Goal: Navigation & Orientation: Find specific page/section

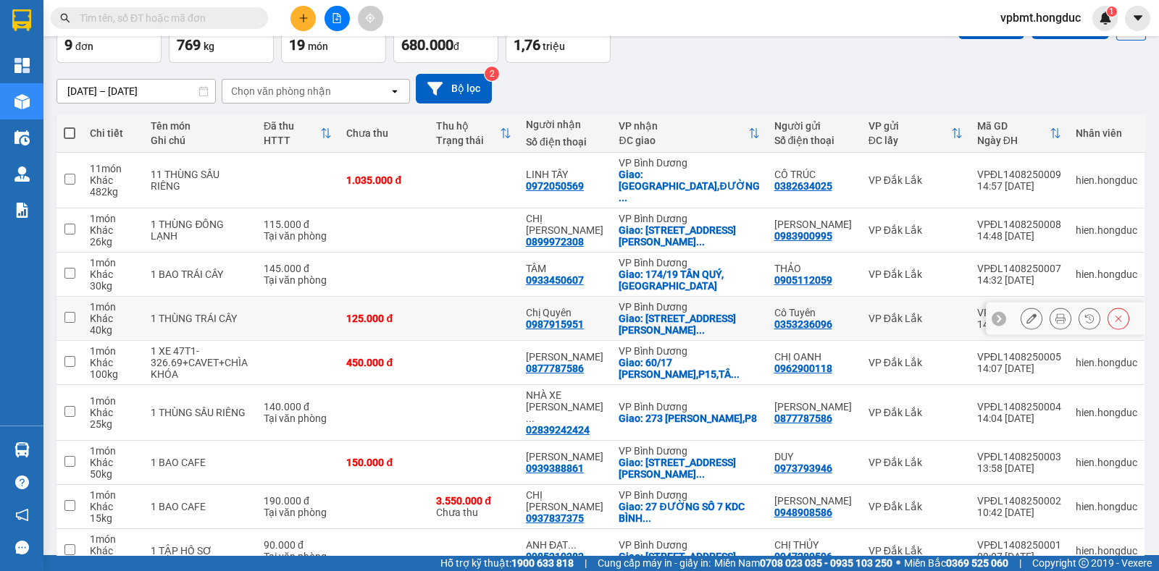
scroll to position [141, 0]
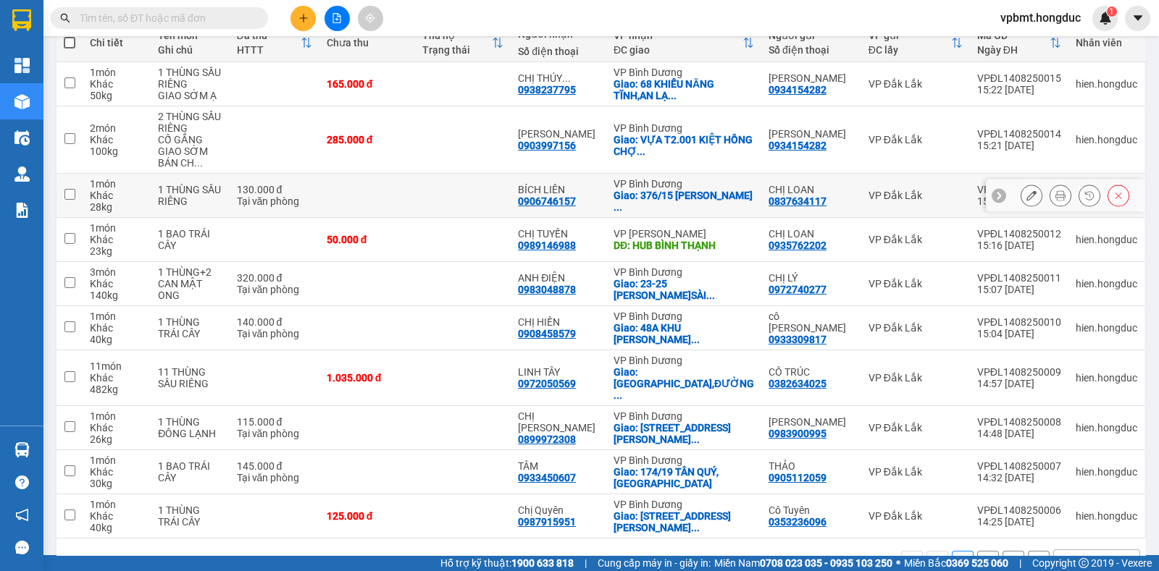
scroll to position [197, 0]
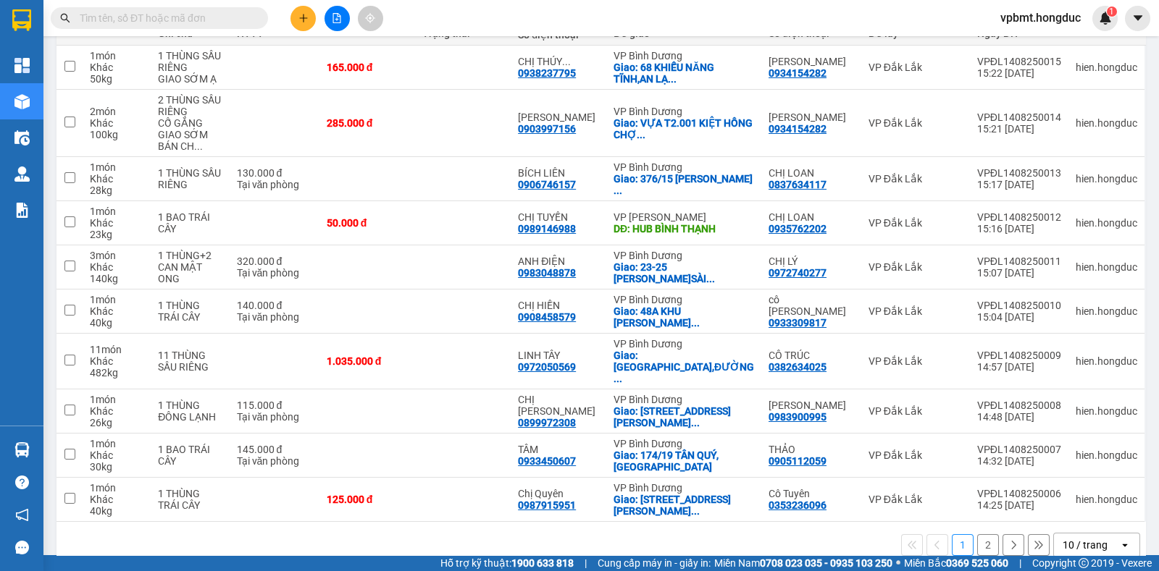
click at [1002, 535] on button at bounding box center [1013, 546] width 22 height 22
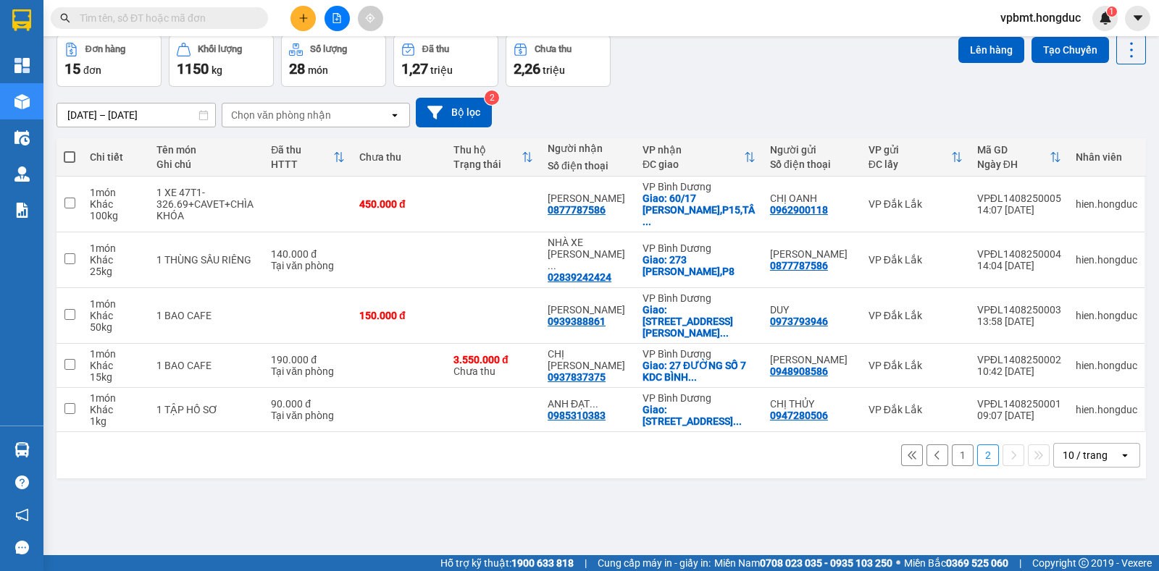
click at [952, 445] on button "1" at bounding box center [963, 456] width 22 height 22
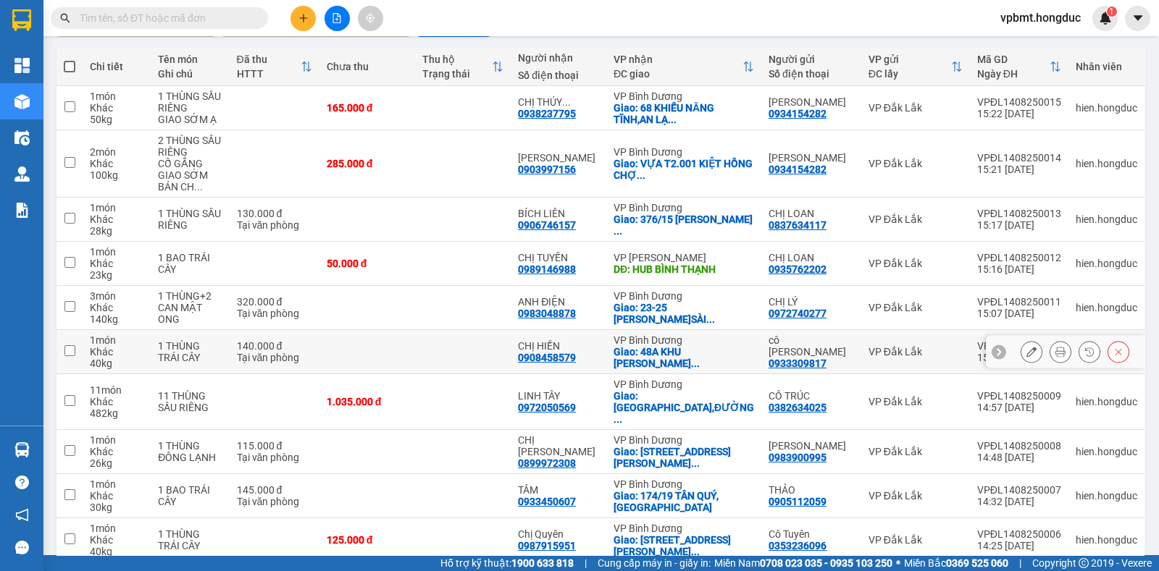
scroll to position [197, 0]
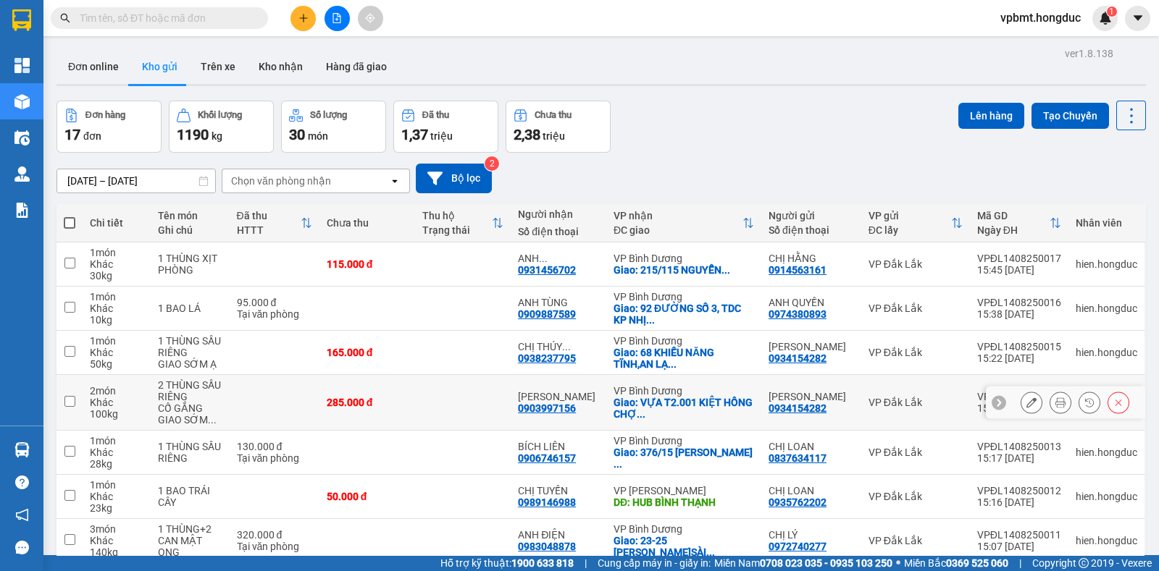
scroll to position [197, 0]
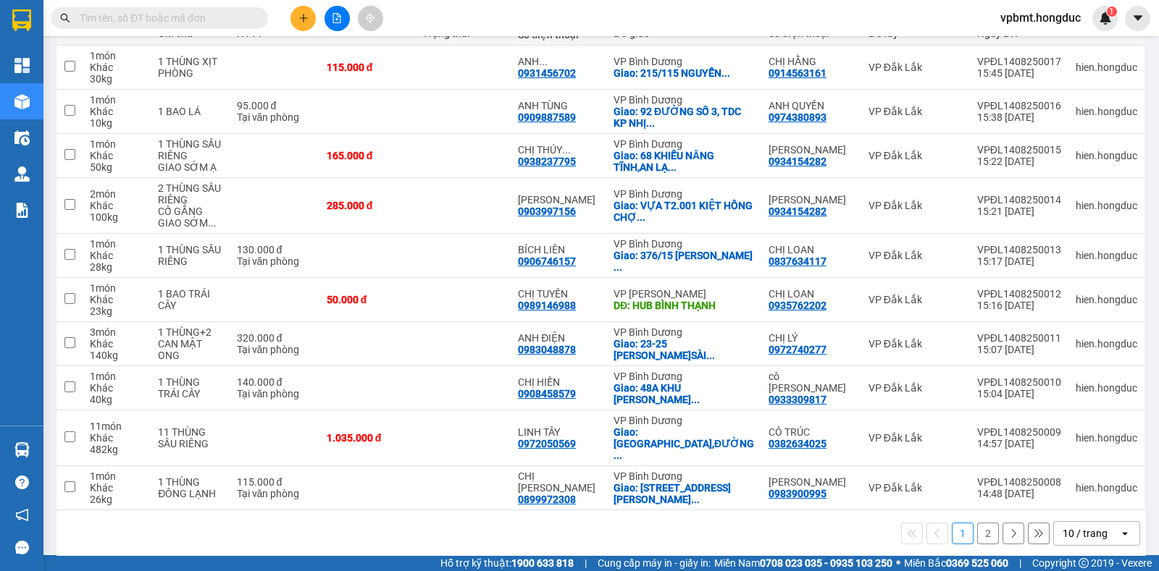
click at [977, 523] on button "2" at bounding box center [988, 534] width 22 height 22
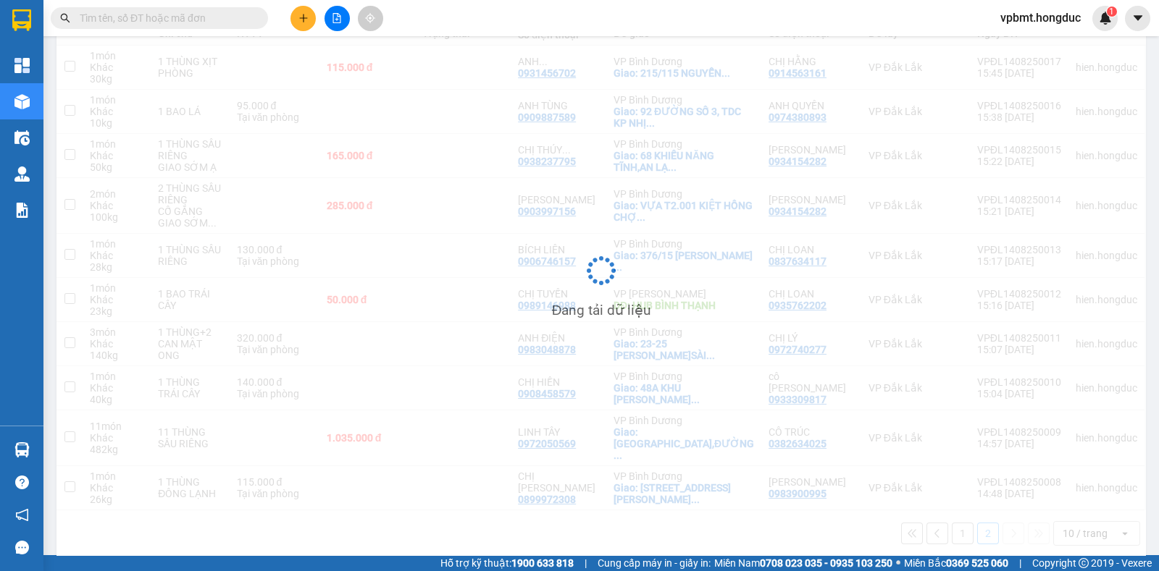
scroll to position [66, 0]
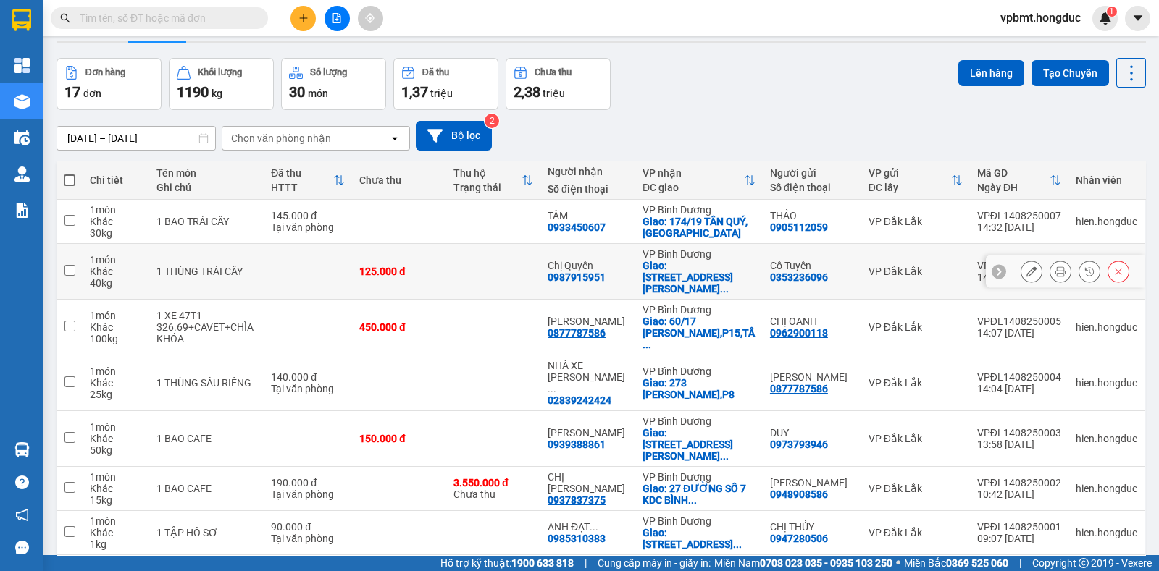
scroll to position [66, 0]
